Goal: Task Accomplishment & Management: Use online tool/utility

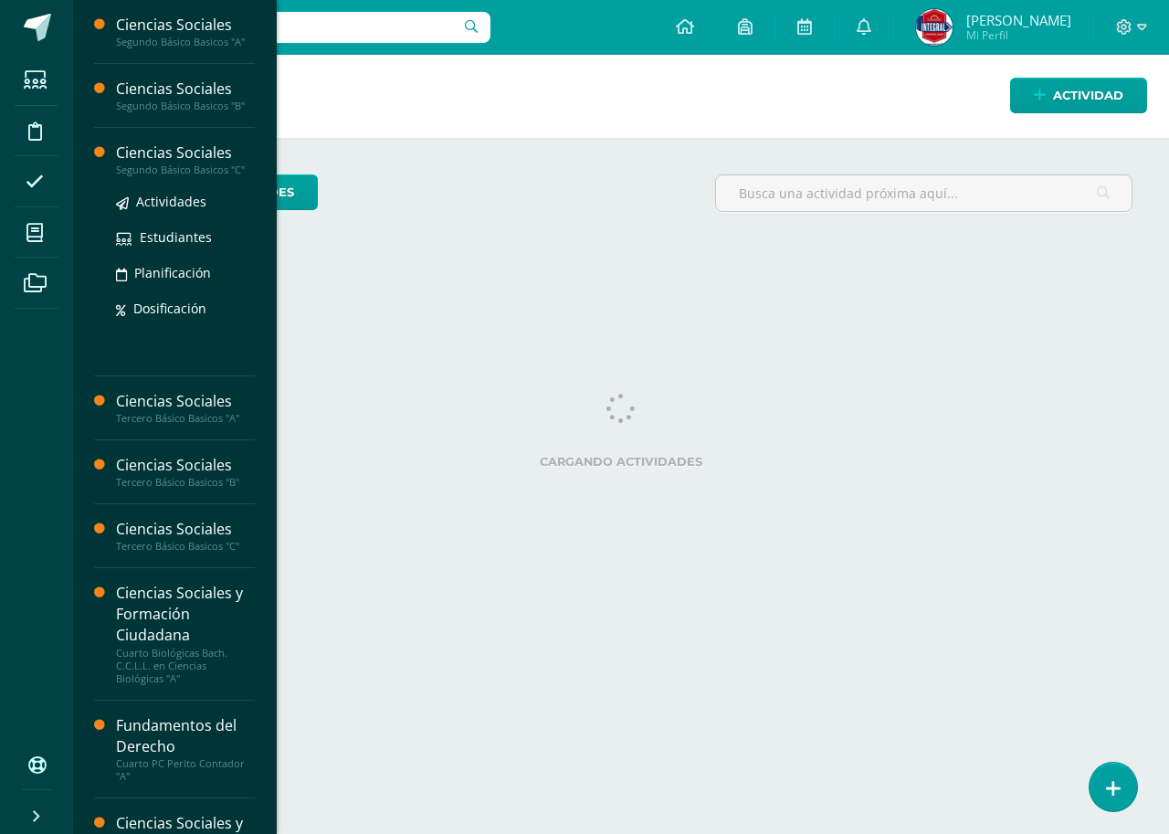
click at [207, 155] on div "Ciencias Sociales" at bounding box center [185, 153] width 139 height 21
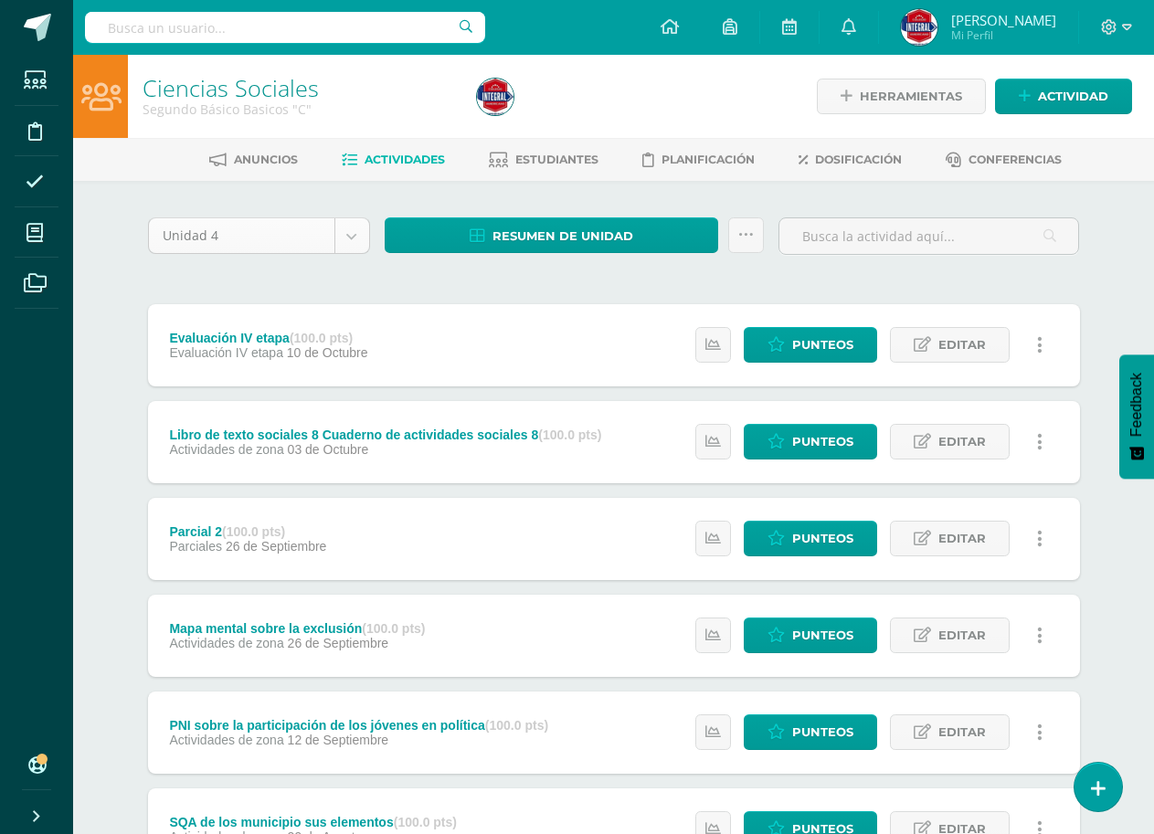
click at [354, 236] on body "Estudiantes Disciplina Asistencia Mis cursos Archivos Soporte Ayuda Reportar un…" at bounding box center [577, 641] width 1154 height 1283
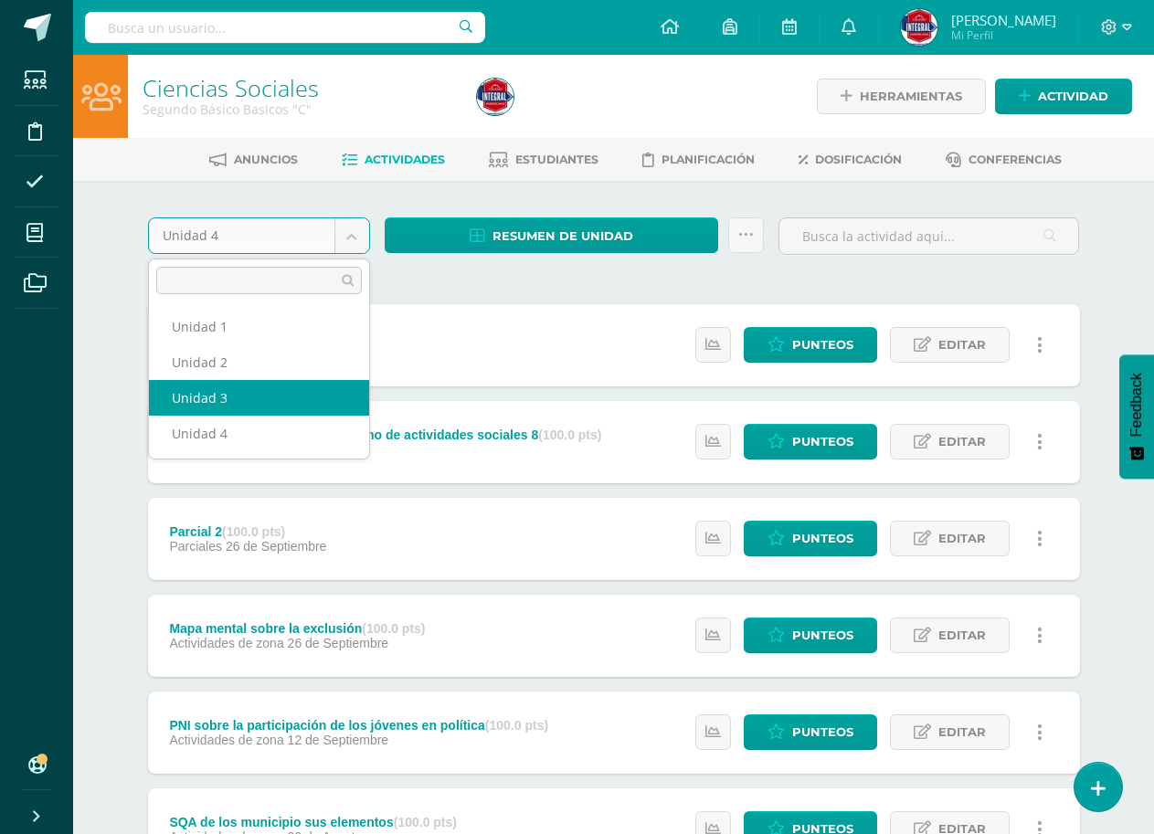
select select "Unidad 3"
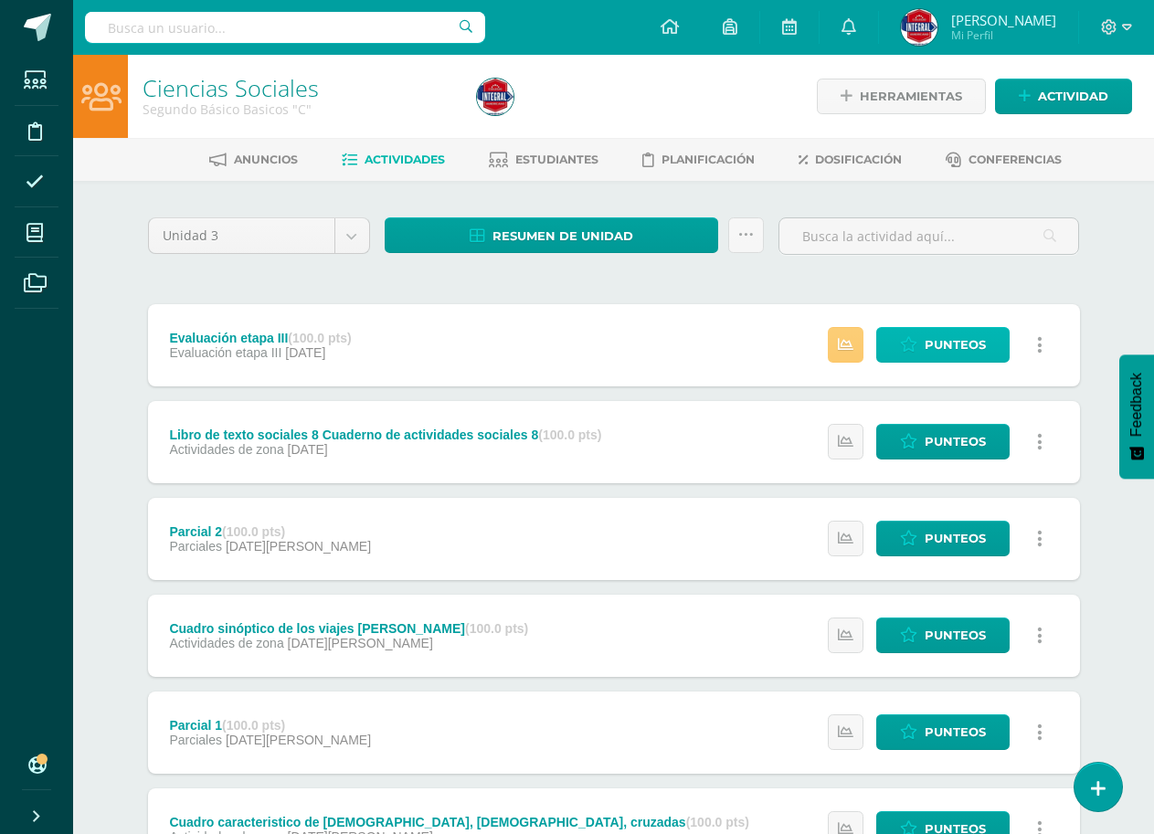
click at [932, 345] on span "Punteos" at bounding box center [954, 345] width 61 height 34
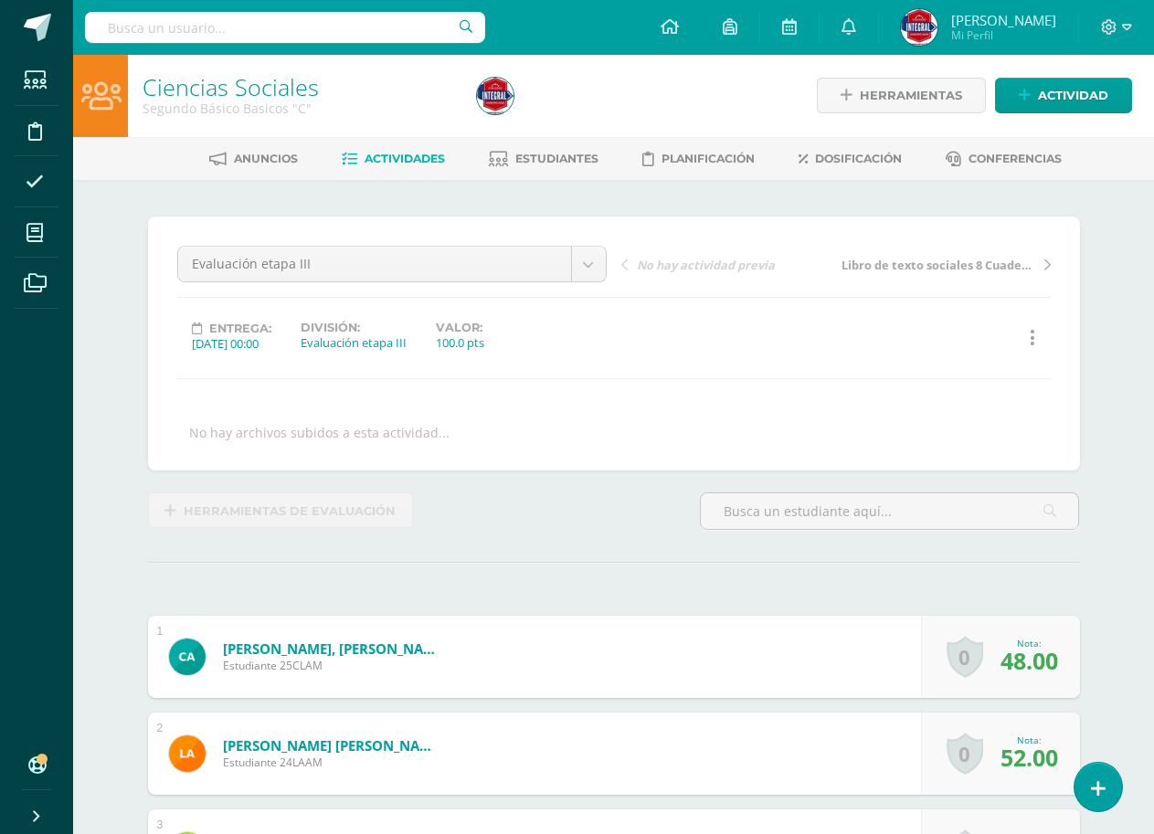
scroll to position [2, 0]
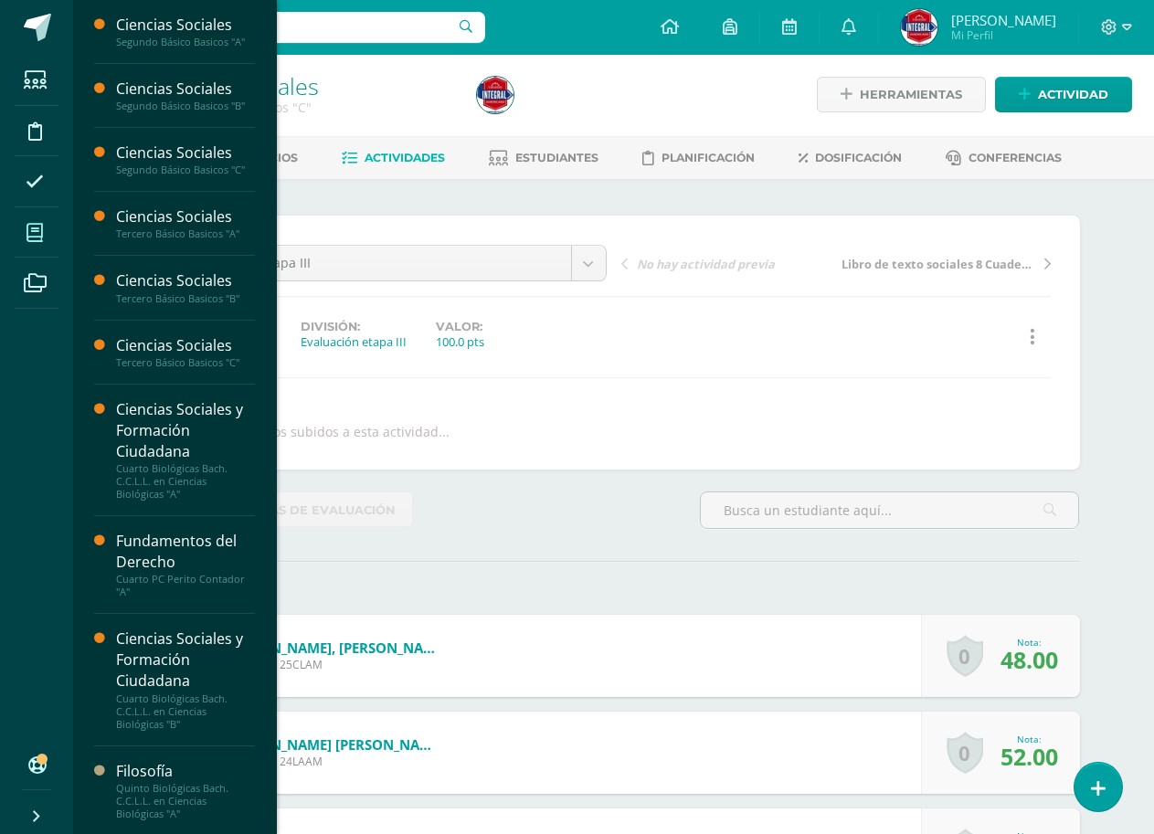
click at [47, 237] on span at bounding box center [35, 232] width 41 height 41
